Goal: Register for event/course

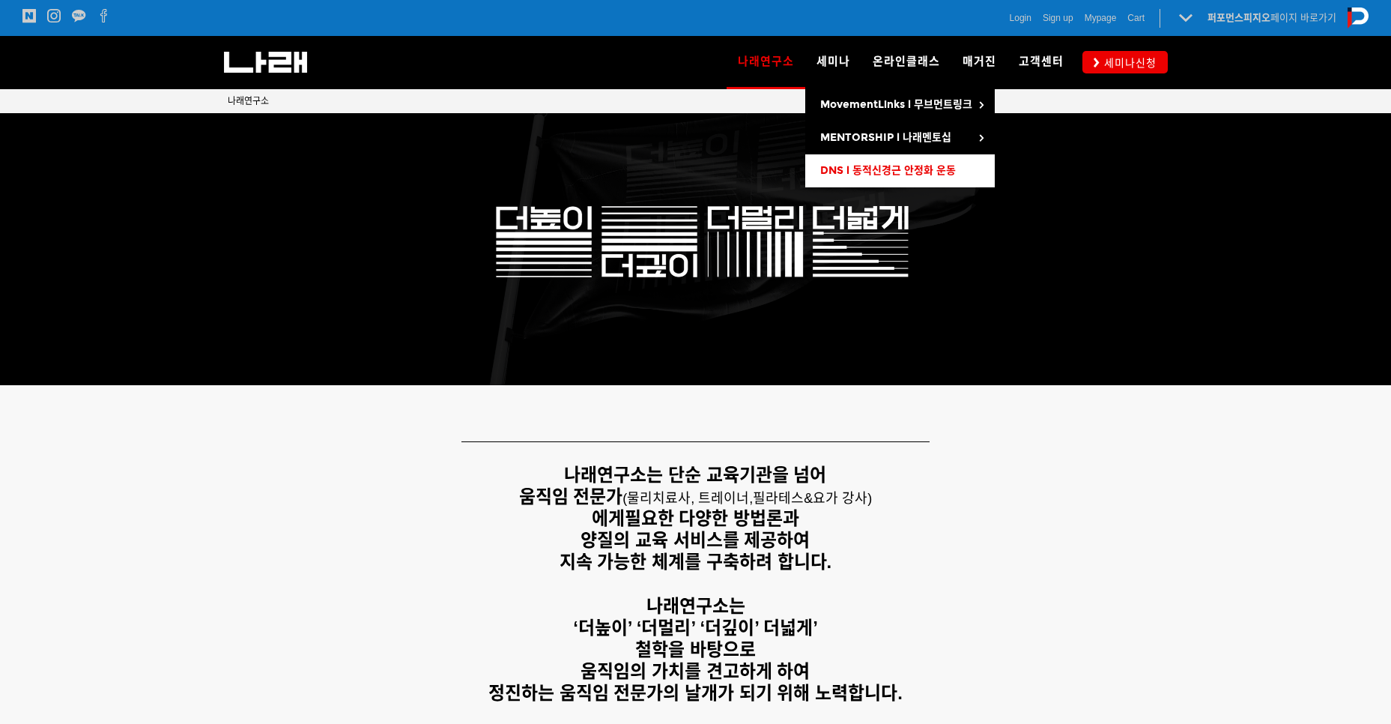
click at [853, 164] on span "DNS l 동적신경근 안정화 운동" at bounding box center [888, 170] width 136 height 13
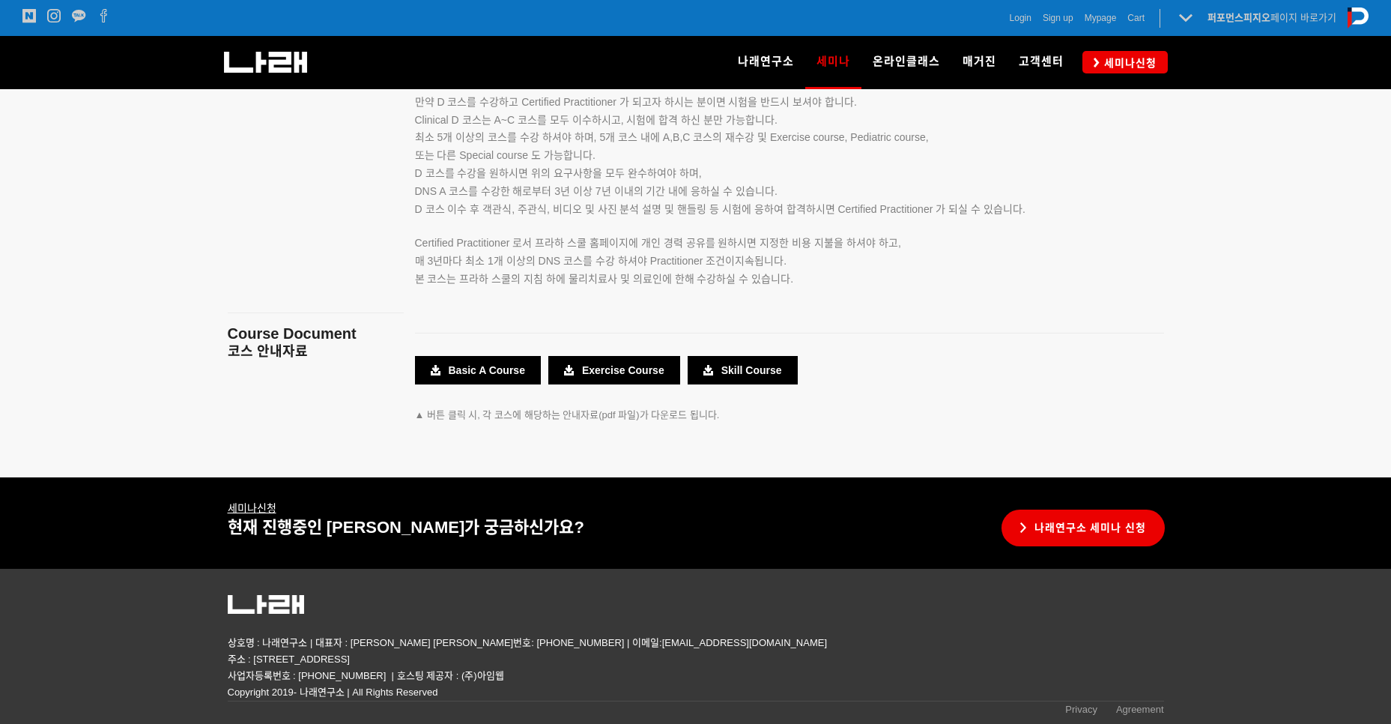
scroll to position [2664, 0]
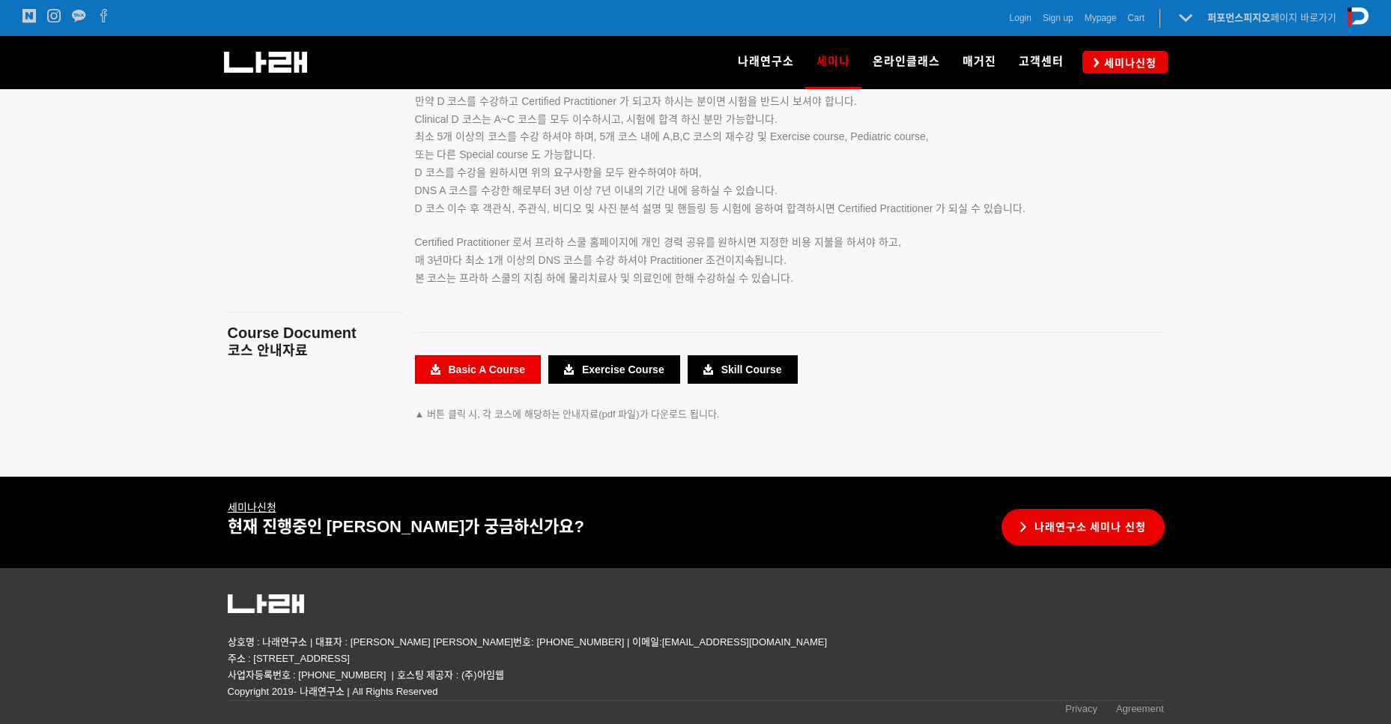
click at [485, 376] on link "Basic A Course" at bounding box center [478, 369] width 126 height 28
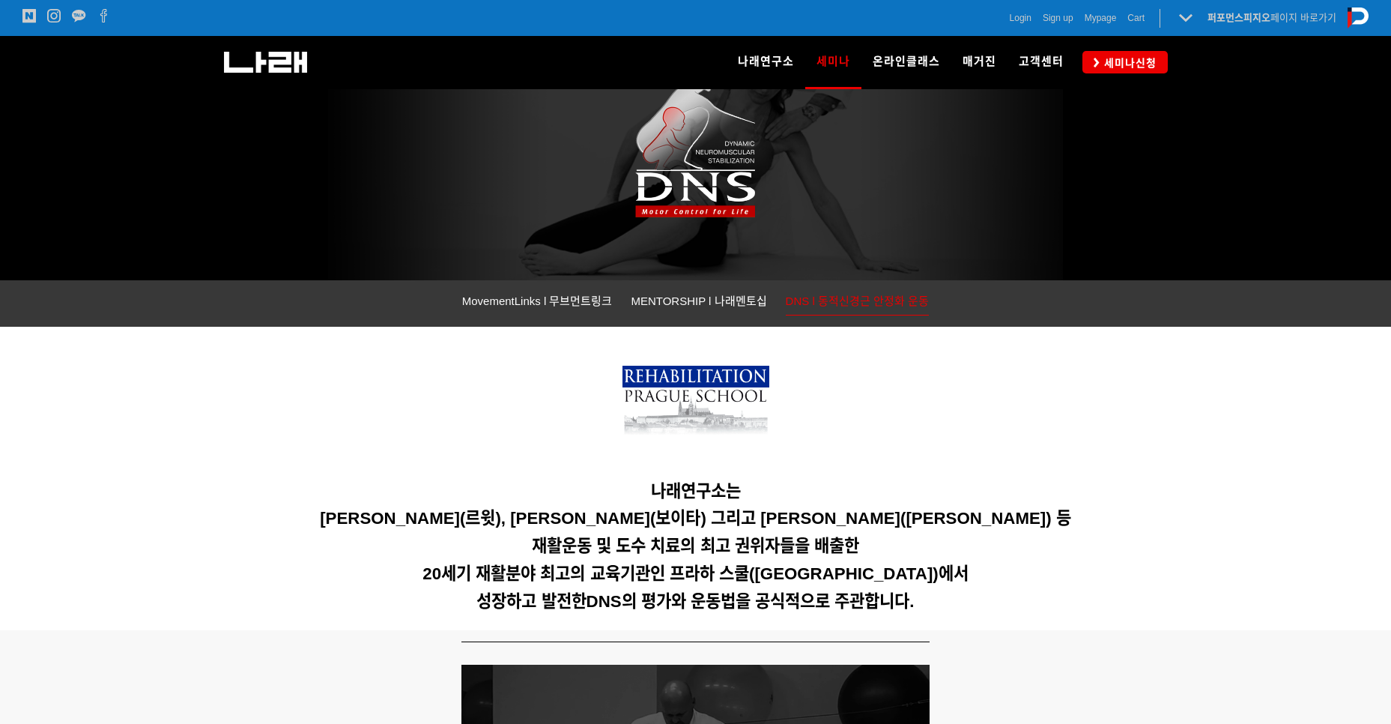
scroll to position [109, 0]
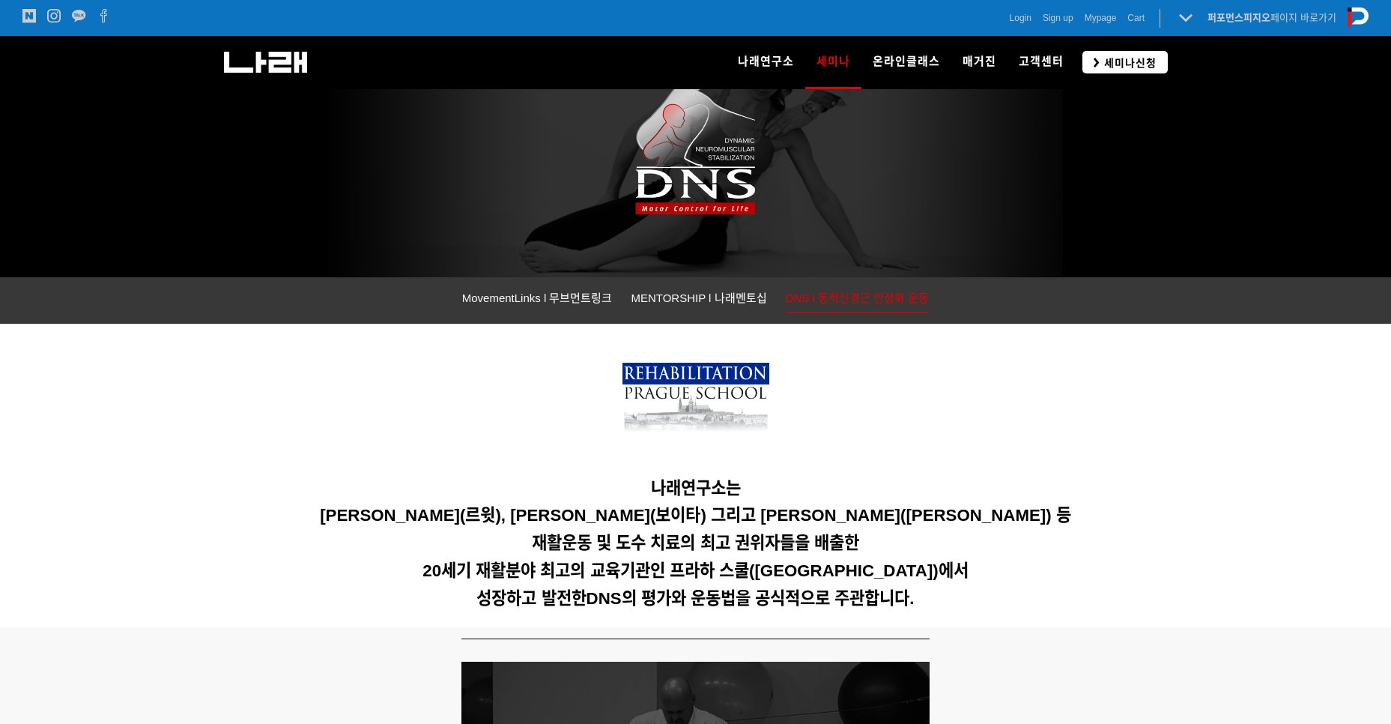
click at [1105, 57] on span "세미나신청" at bounding box center [1128, 62] width 57 height 15
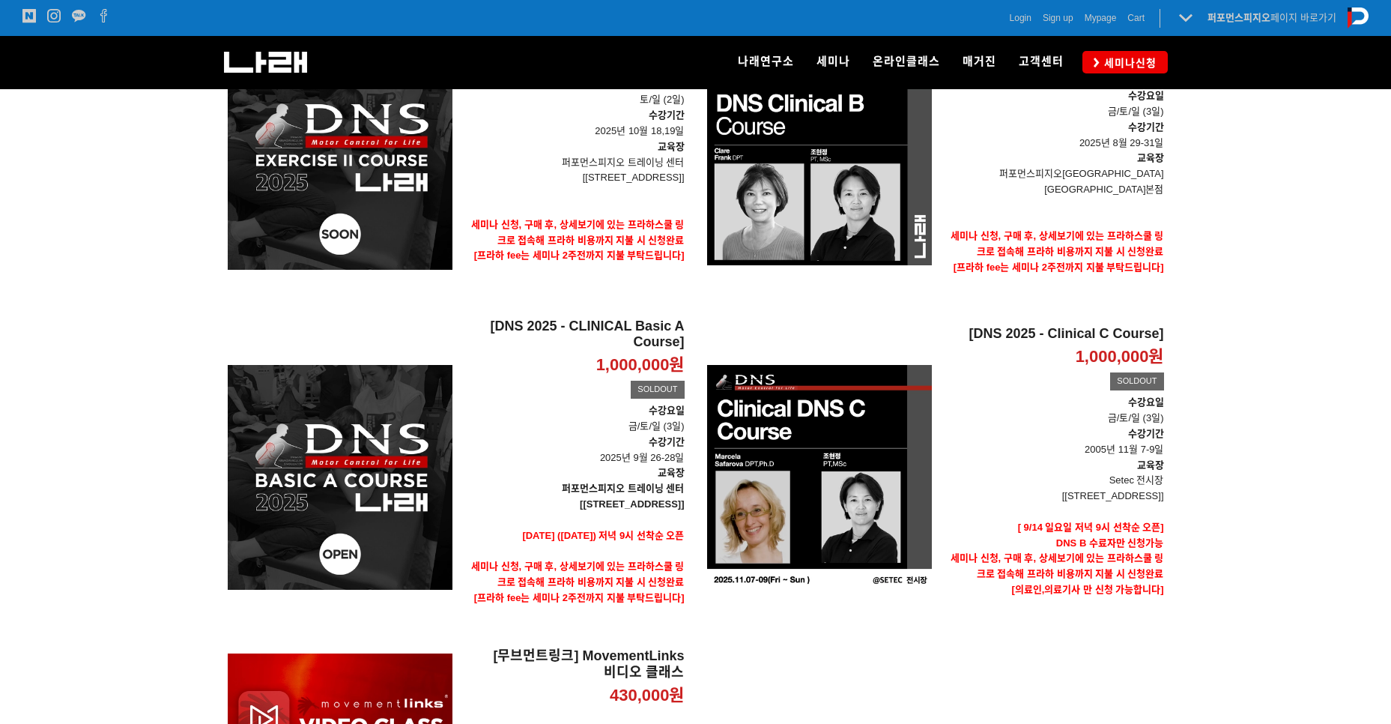
scroll to position [326, 0]
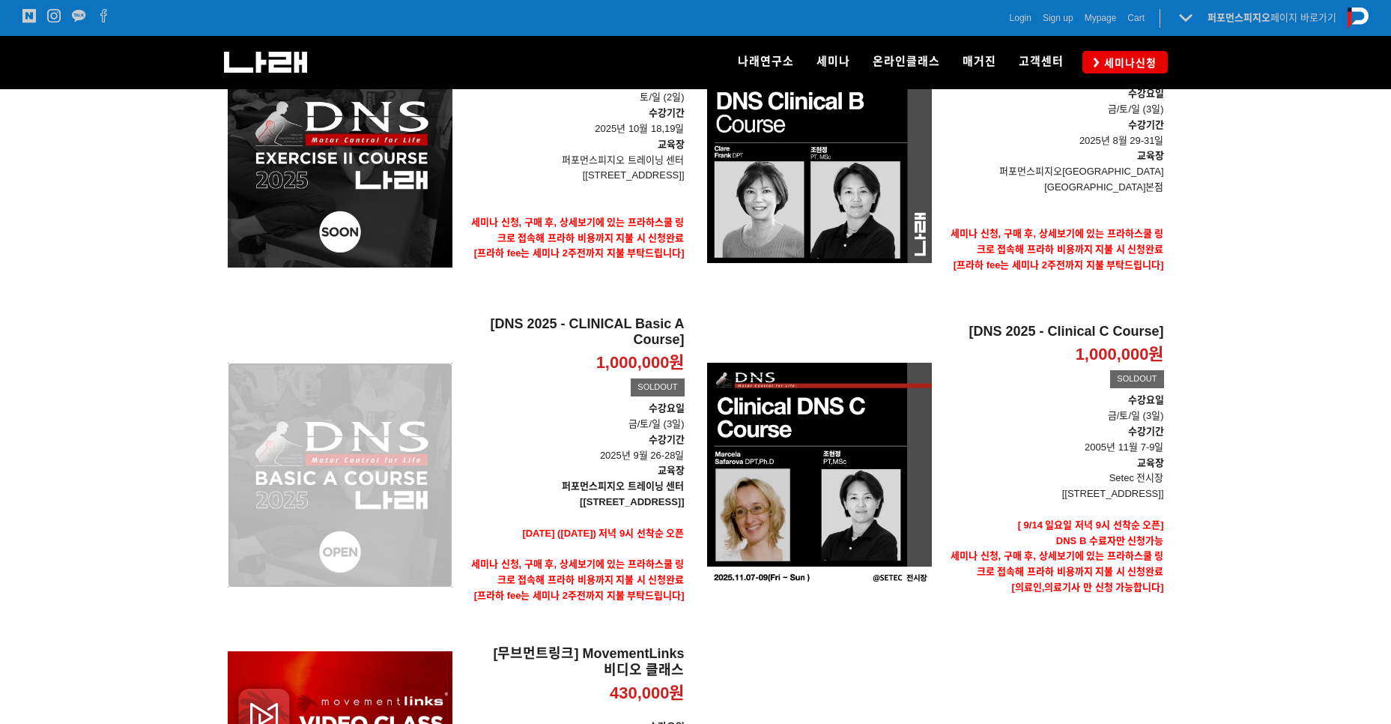
click at [409, 518] on div "[DNS 2025 - CLINICAL Basic A Course] 1,000,000원 TIME SALE SOLDOUT" at bounding box center [340, 474] width 225 height 319
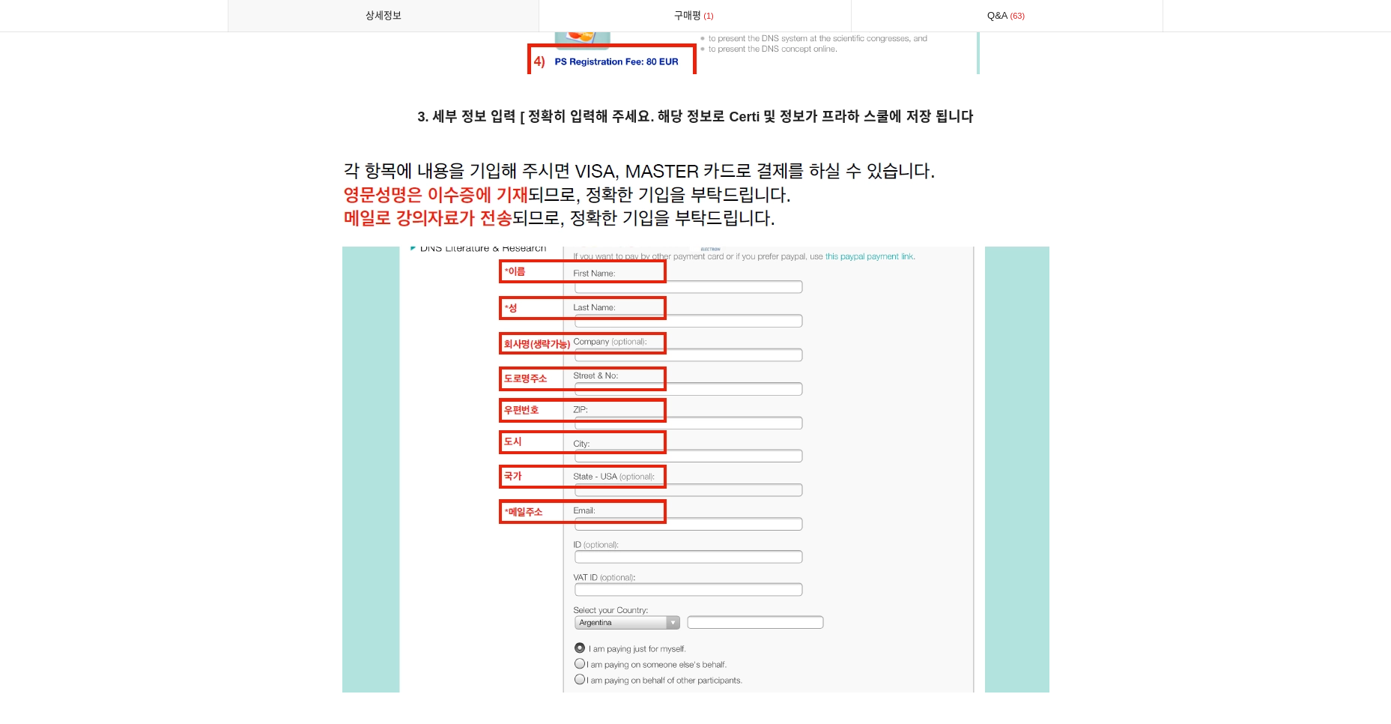
scroll to position [6079, 0]
